Goal: Information Seeking & Learning: Find specific page/section

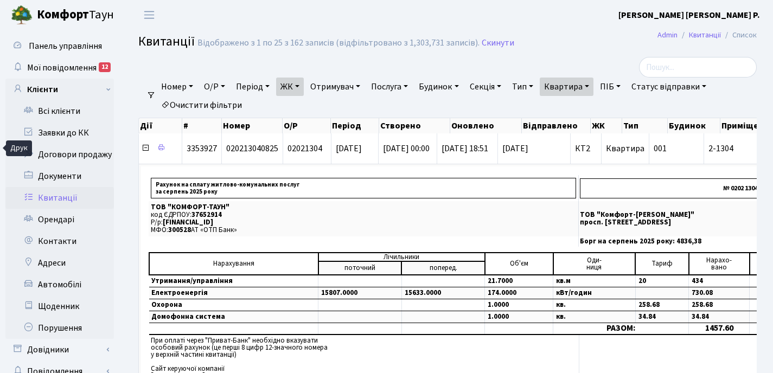
select select "25"
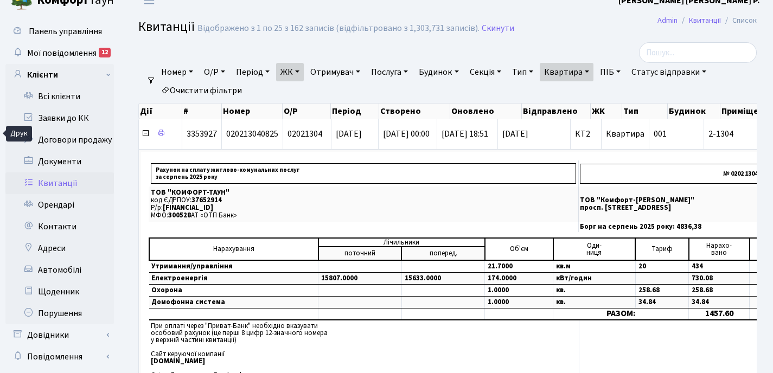
scroll to position [0, 370]
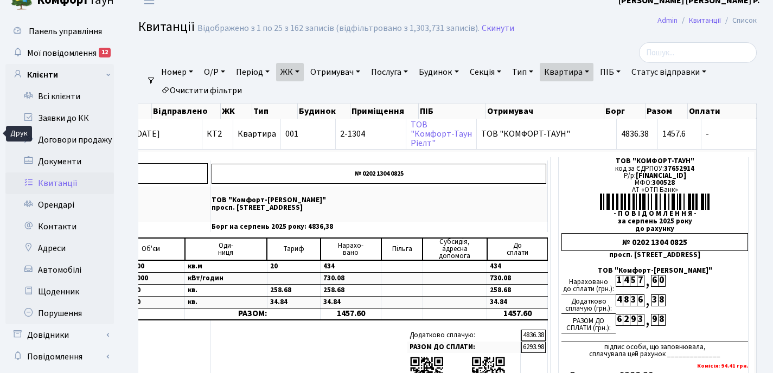
click at [593, 71] on link "Квартира" at bounding box center [566, 72] width 54 height 18
type input "2"
type input "32"
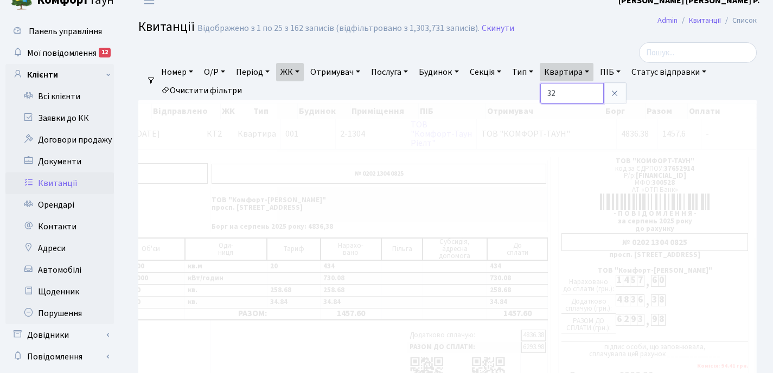
scroll to position [0, 157]
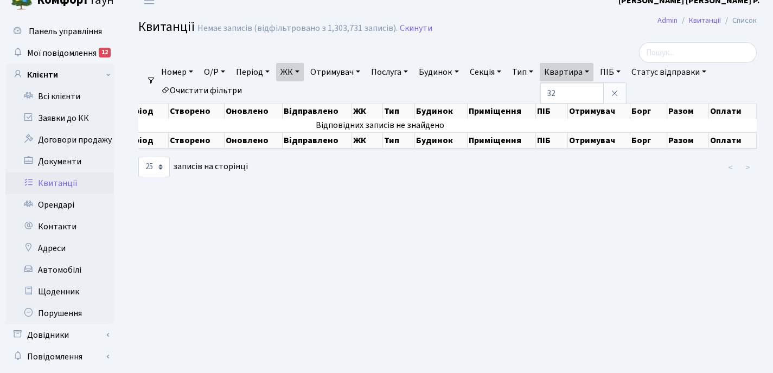
click at [303, 70] on link "ЖК" at bounding box center [290, 72] width 28 height 18
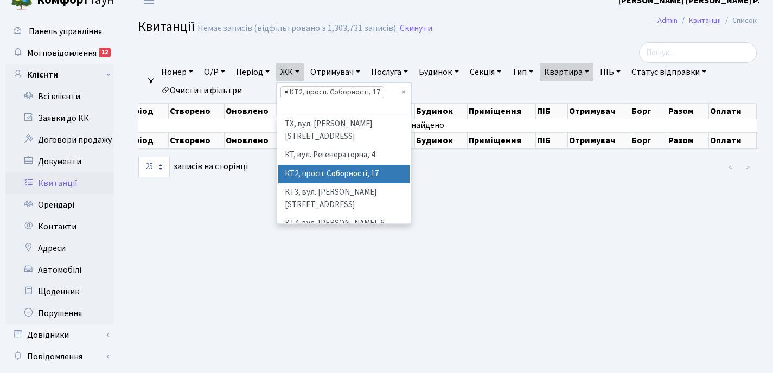
click at [288, 91] on span "×" at bounding box center [286, 92] width 4 height 11
select select
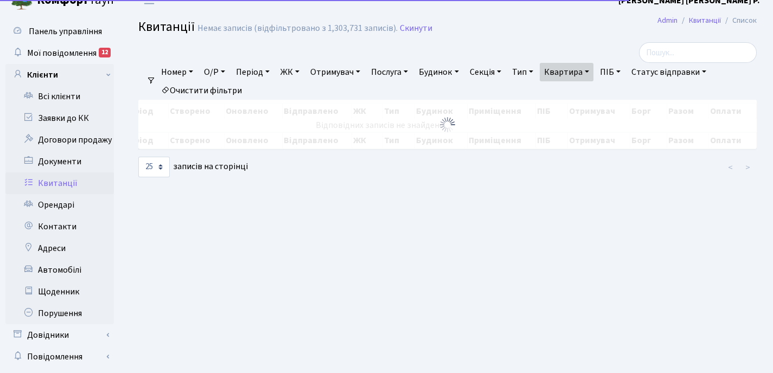
click at [301, 70] on link "ЖК" at bounding box center [290, 72] width 28 height 18
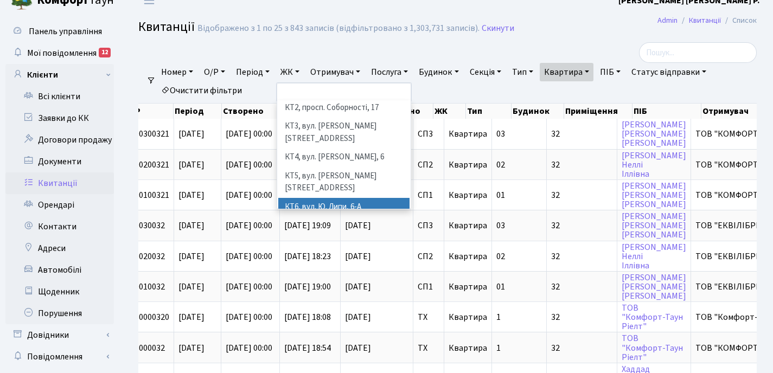
scroll to position [57, 0]
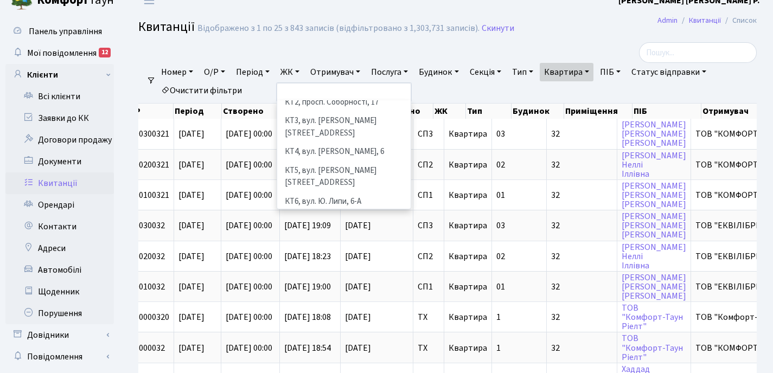
click at [327, 211] on li "КТ7, вул. [PERSON_NAME][STREET_ADDRESS]" at bounding box center [343, 226] width 131 height 31
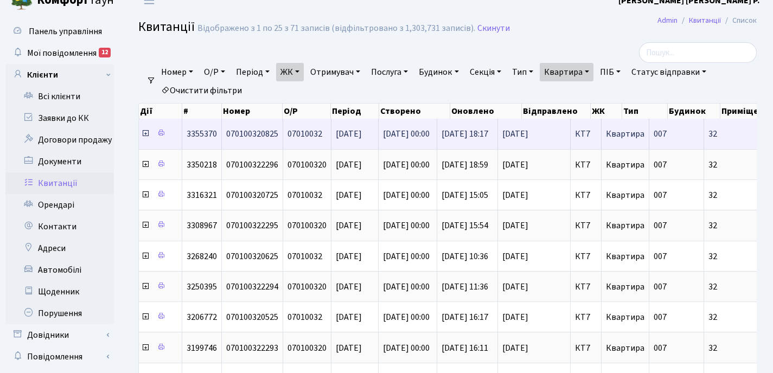
click at [144, 136] on icon at bounding box center [145, 133] width 9 height 9
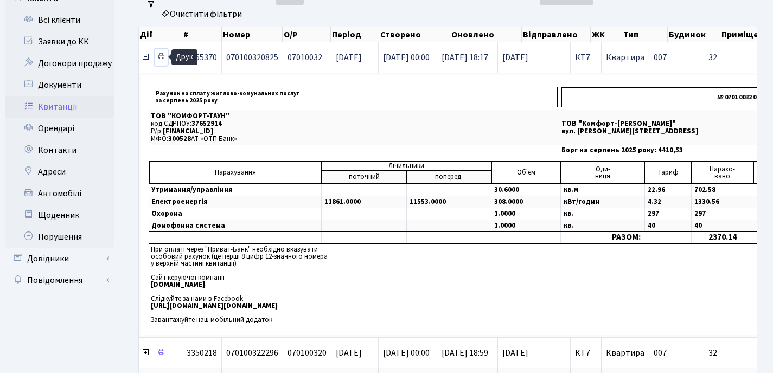
click at [160, 56] on icon at bounding box center [161, 57] width 8 height 8
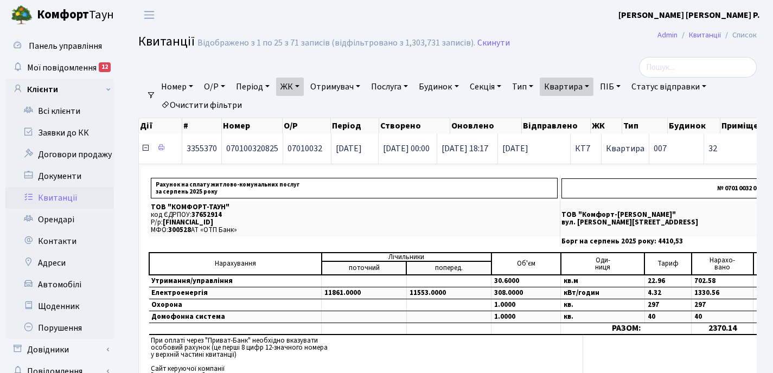
click at [145, 147] on icon at bounding box center [145, 148] width 9 height 9
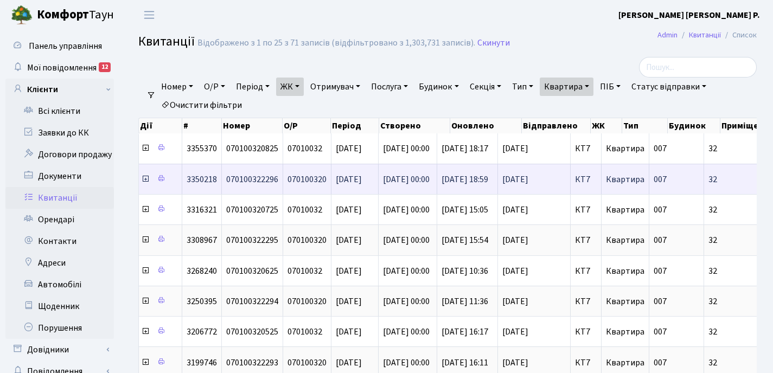
click at [146, 179] on icon at bounding box center [145, 179] width 9 height 9
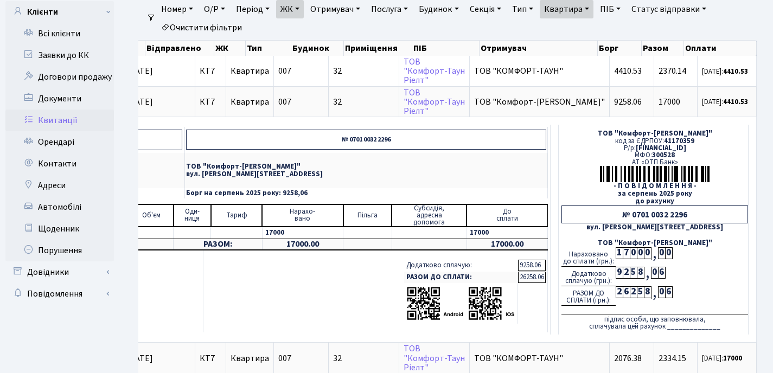
scroll to position [77, 0]
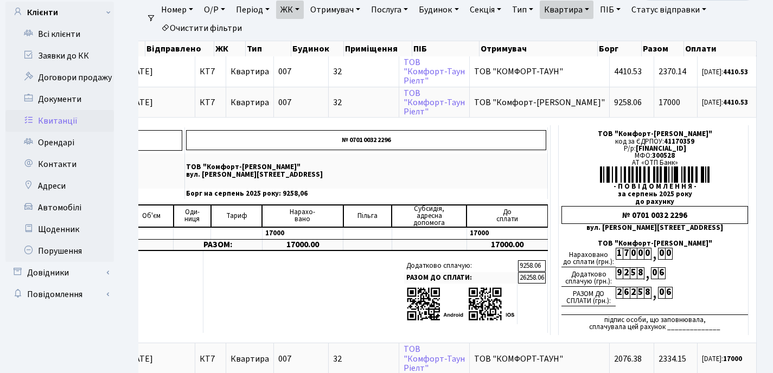
click at [593, 7] on link "Квартира" at bounding box center [566, 10] width 54 height 18
type input "3"
type input "118"
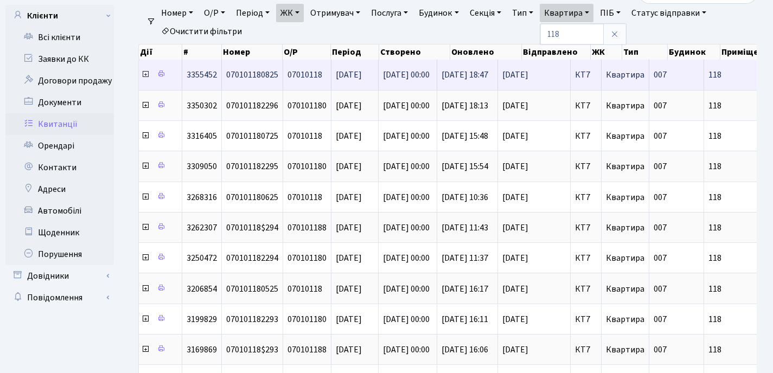
click at [144, 75] on icon at bounding box center [145, 74] width 9 height 9
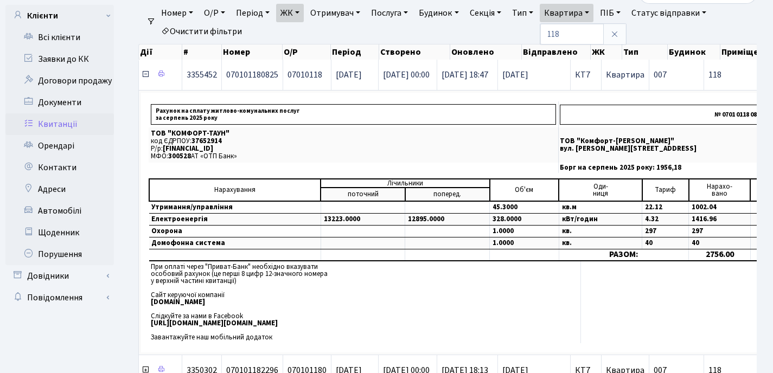
click at [144, 75] on icon at bounding box center [145, 74] width 9 height 9
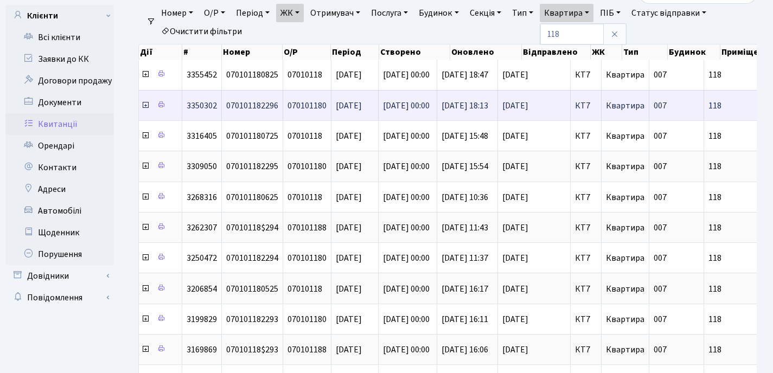
click at [145, 107] on icon at bounding box center [145, 105] width 9 height 9
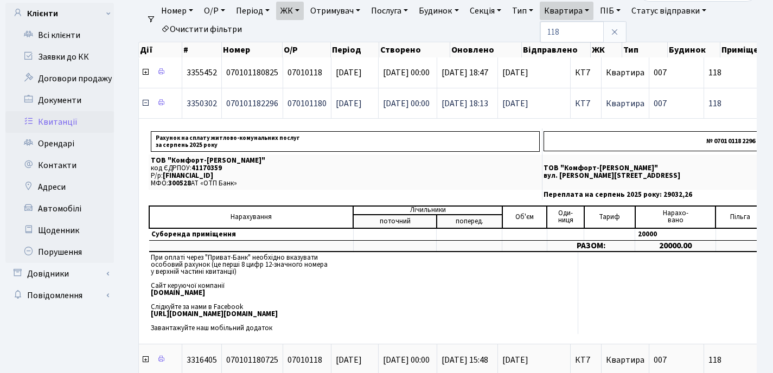
click at [145, 104] on icon at bounding box center [145, 103] width 9 height 9
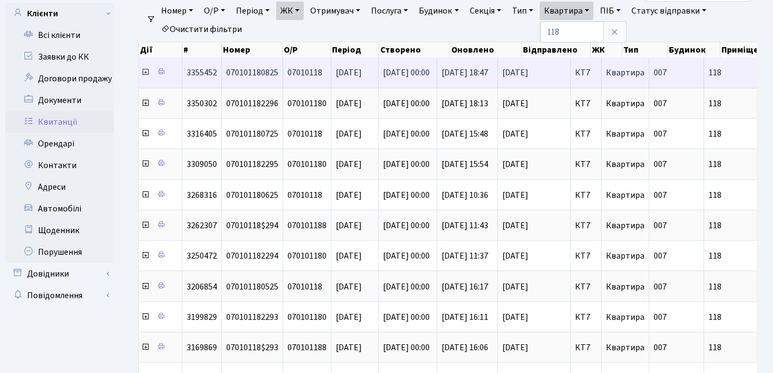
click at [144, 74] on icon at bounding box center [145, 72] width 9 height 9
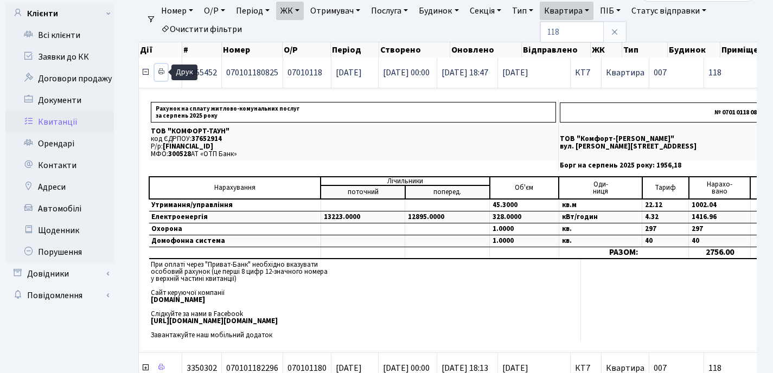
click at [160, 73] on icon at bounding box center [161, 72] width 8 height 8
click at [302, 9] on link "ЖК" at bounding box center [290, 11] width 28 height 18
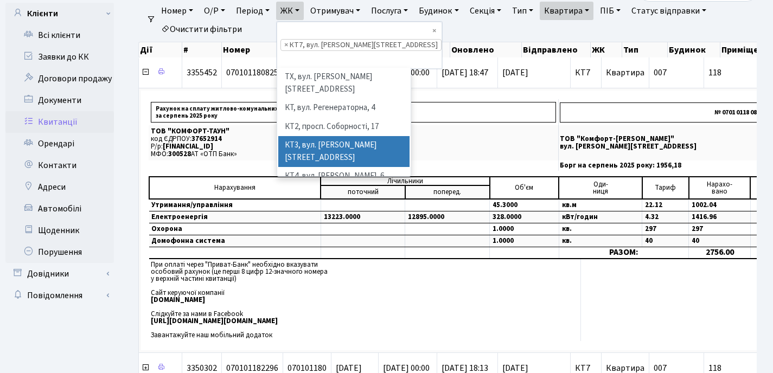
scroll to position [2, 0]
